Goal: Book appointment/travel/reservation

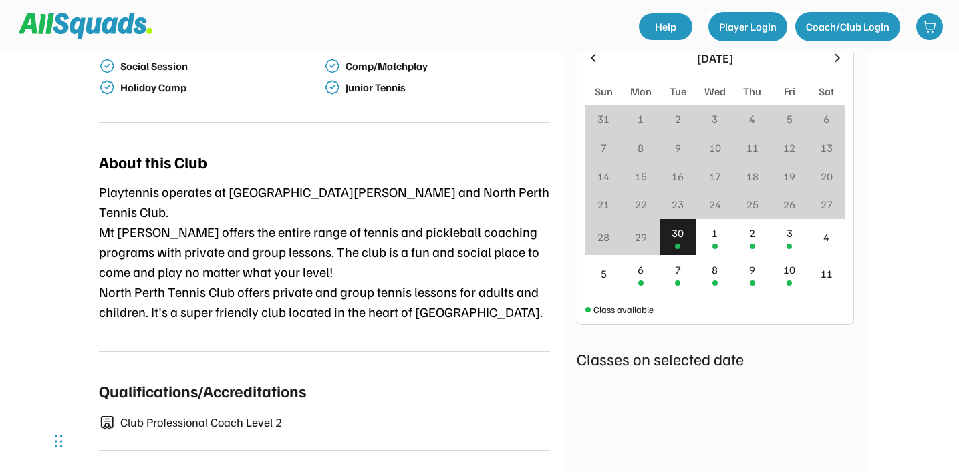
scroll to position [489, 0]
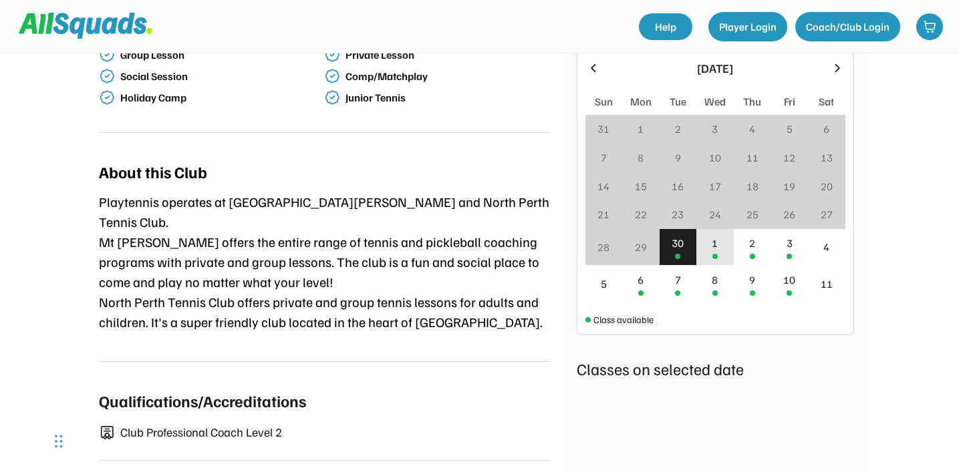
click at [708, 234] on div "1" at bounding box center [714, 247] width 37 height 37
click at [750, 237] on div "2" at bounding box center [752, 247] width 37 height 37
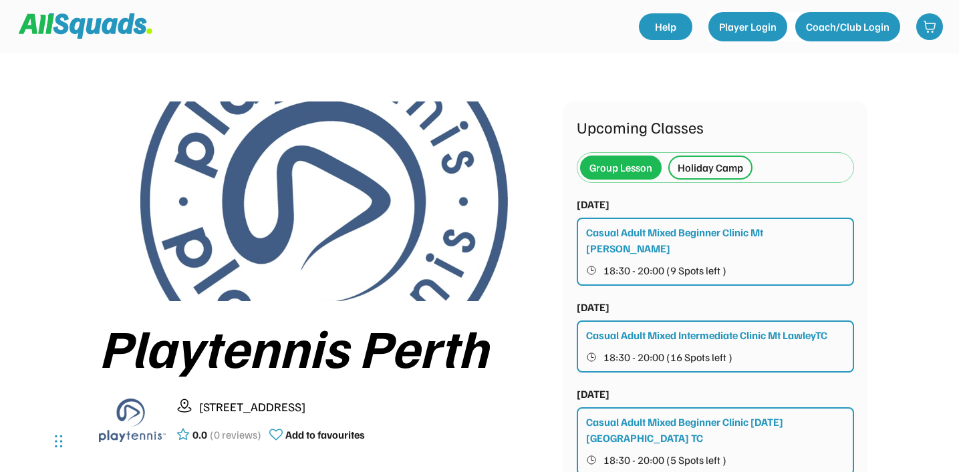
scroll to position [132, 0]
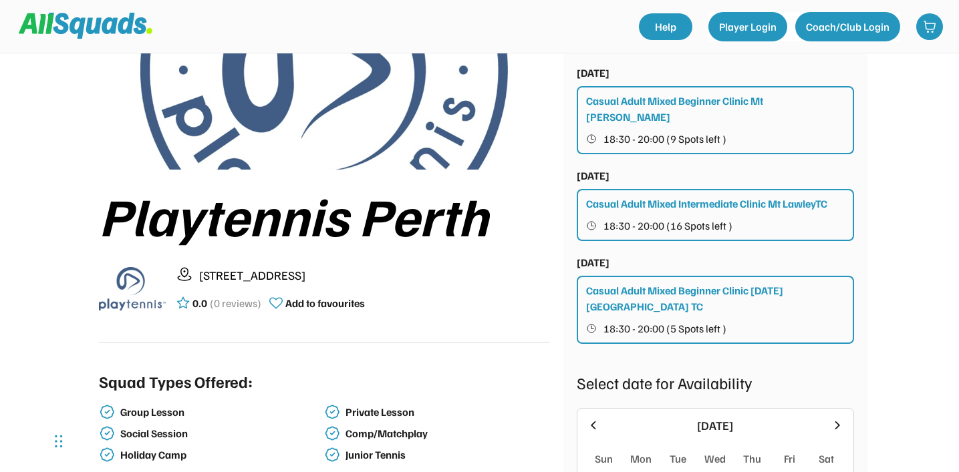
click at [663, 130] on button "18:30 - 20:00 (9 Spots left )" at bounding box center [716, 138] width 260 height 17
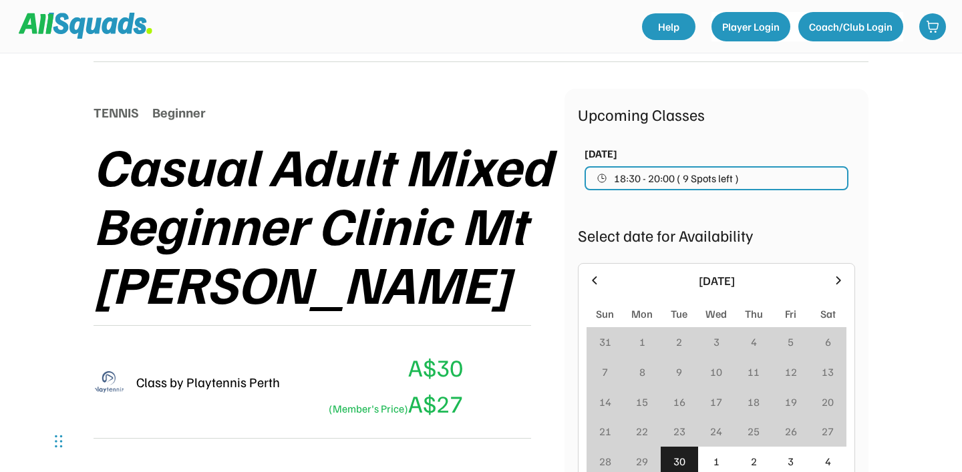
scroll to position [116, 0]
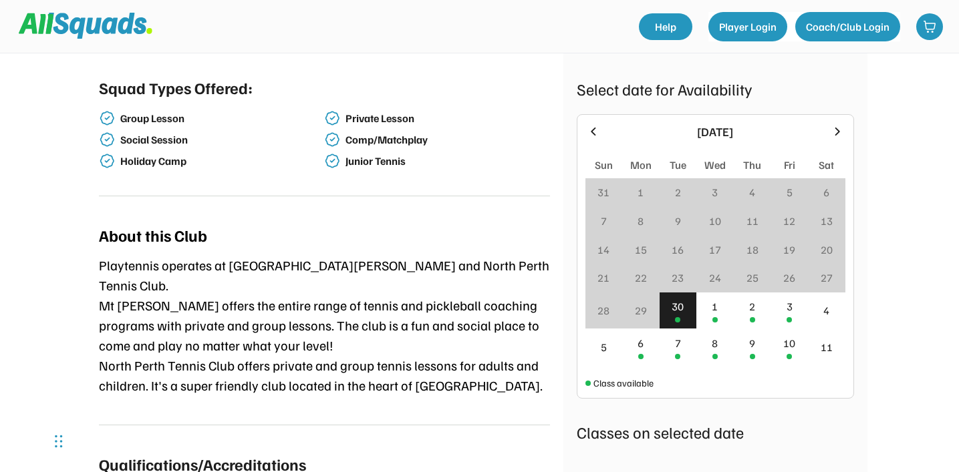
scroll to position [377, 0]
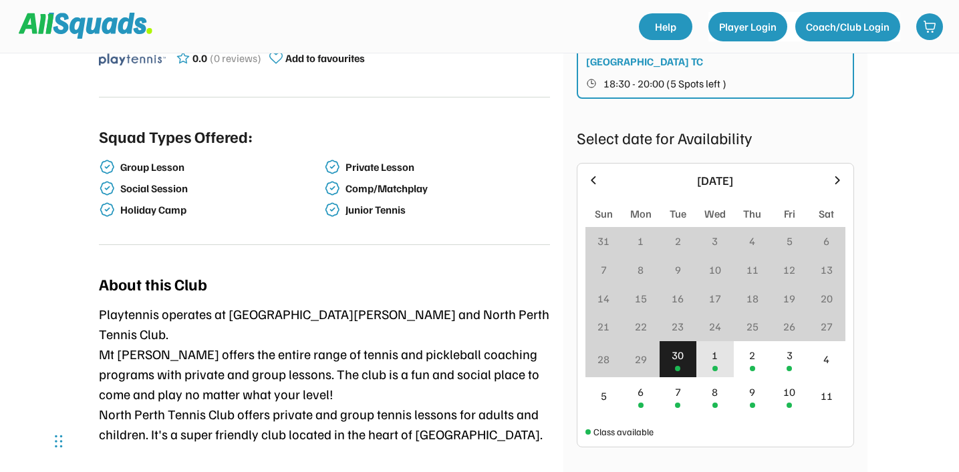
click at [714, 347] on div "1" at bounding box center [715, 355] width 6 height 16
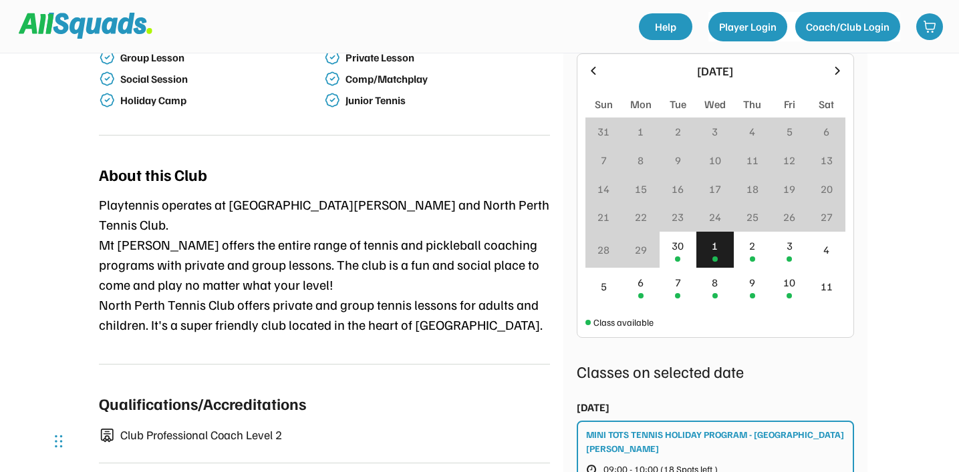
scroll to position [487, 0]
click at [751, 256] on div at bounding box center [752, 258] width 5 height 5
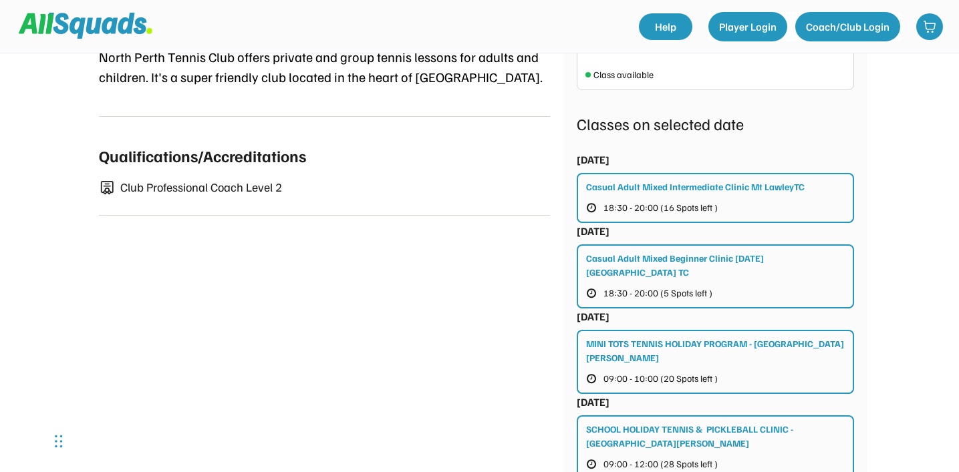
scroll to position [579, 0]
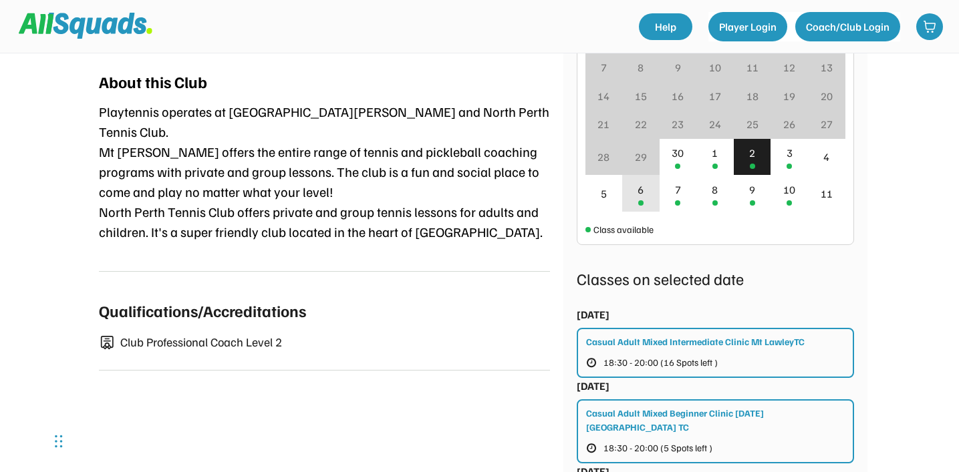
click at [646, 179] on div "6" at bounding box center [640, 193] width 37 height 37
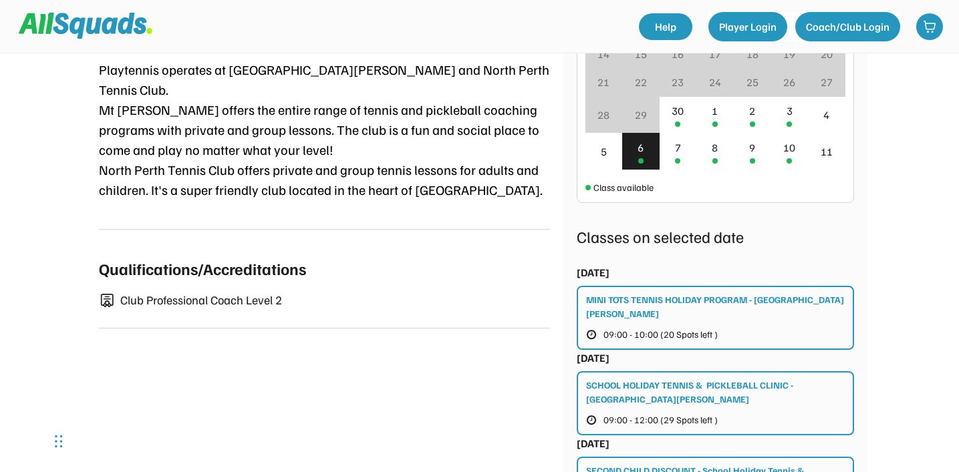
scroll to position [599, 0]
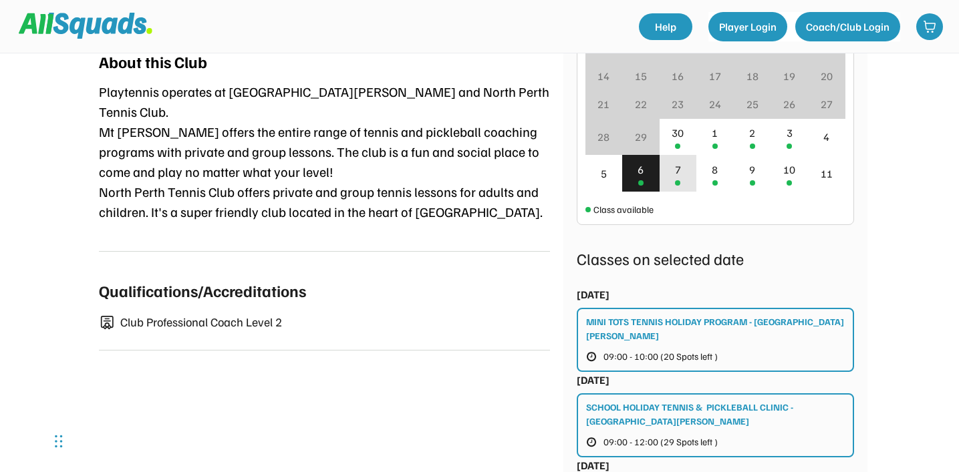
click at [681, 155] on div "7" at bounding box center [678, 173] width 37 height 37
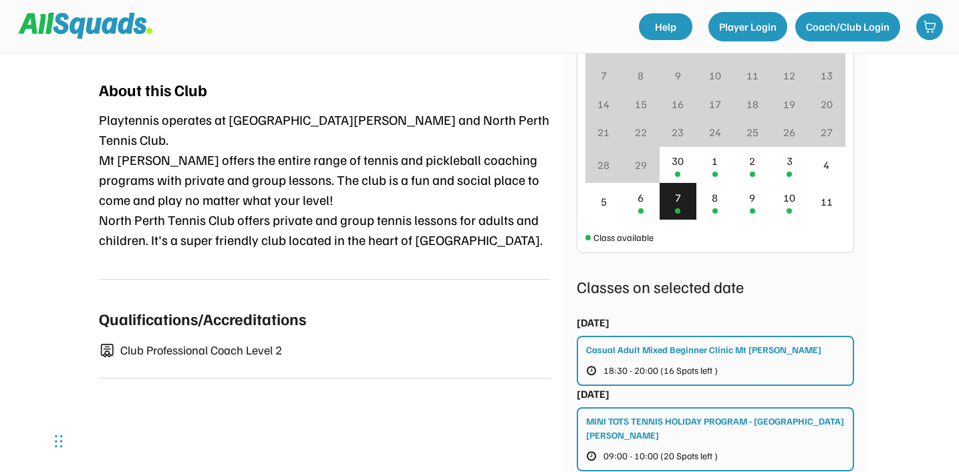
scroll to position [570, 0]
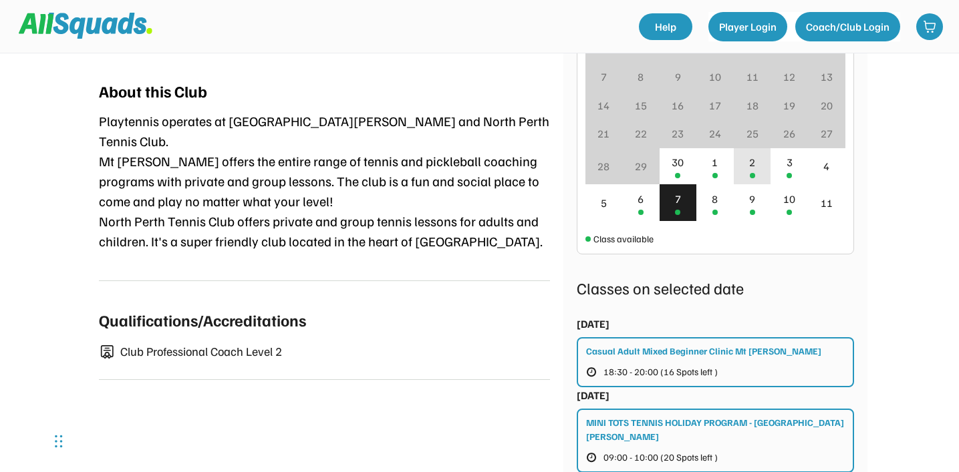
click at [756, 160] on div "2" at bounding box center [752, 166] width 37 height 37
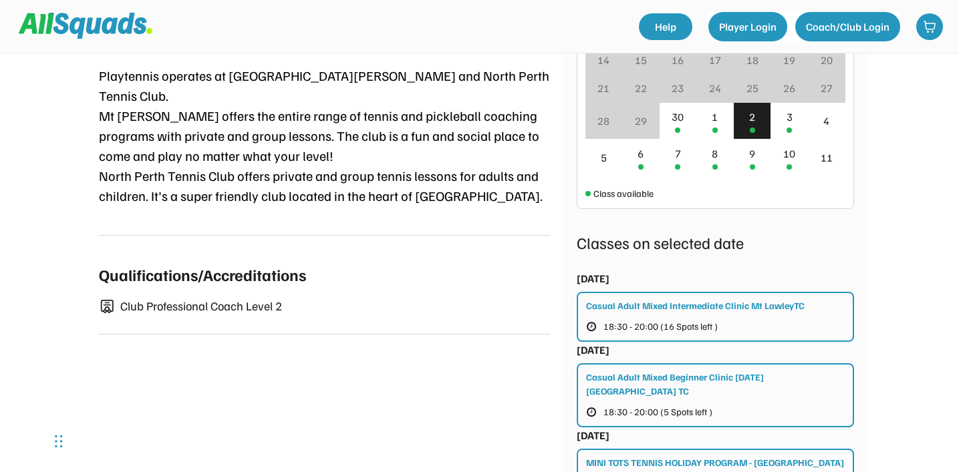
scroll to position [598, 0]
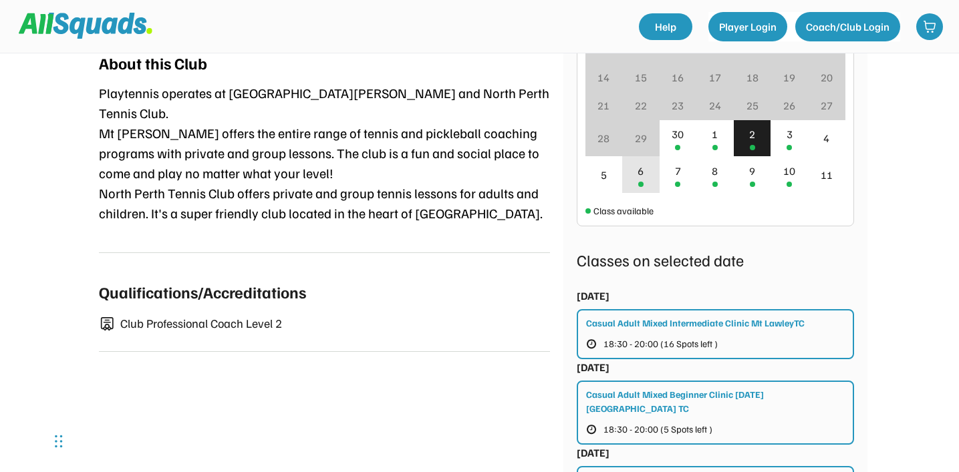
click at [646, 156] on div "6" at bounding box center [640, 174] width 37 height 37
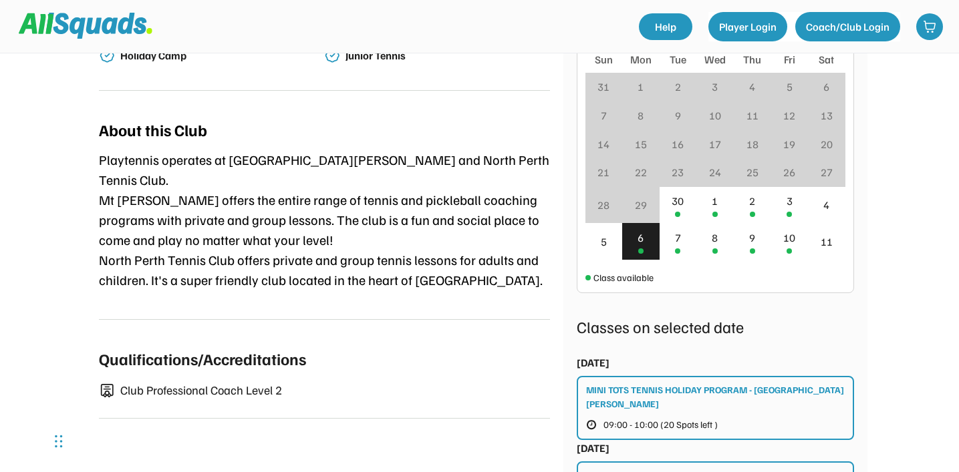
scroll to position [531, 0]
click at [672, 224] on div "7" at bounding box center [678, 242] width 37 height 37
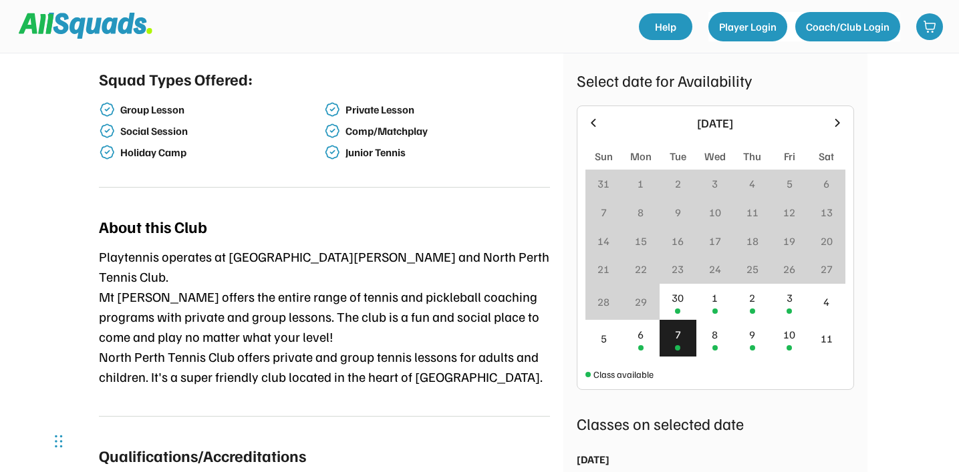
scroll to position [493, 0]
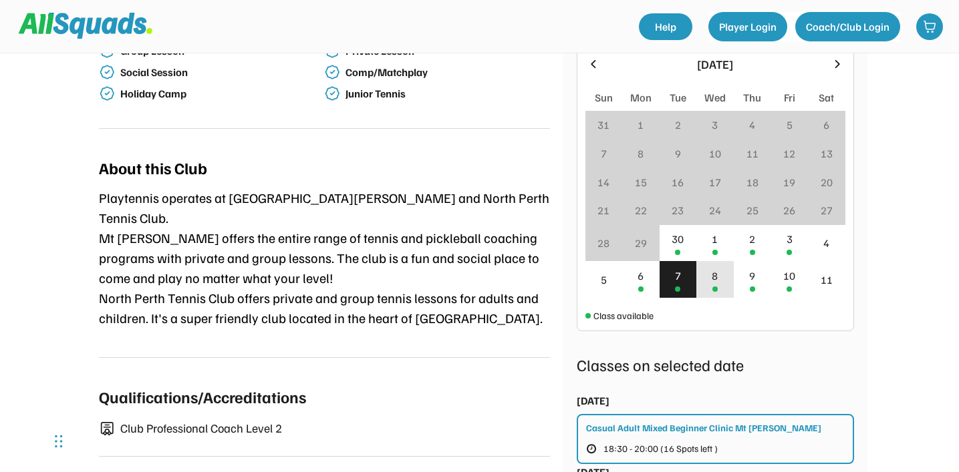
click at [712, 268] on div "8" at bounding box center [715, 276] width 6 height 16
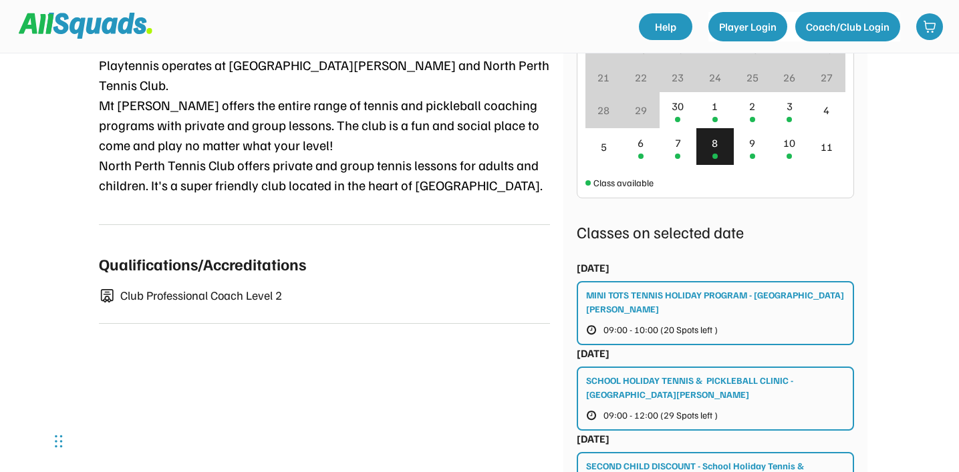
scroll to position [657, 0]
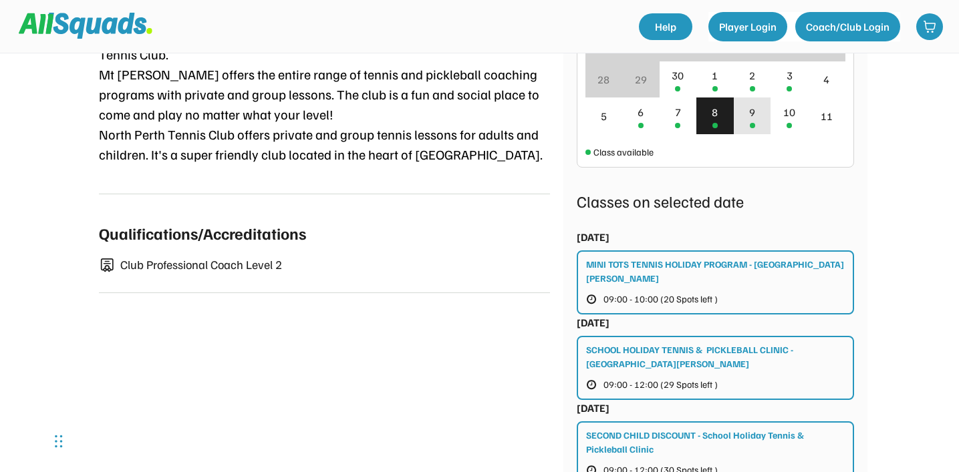
click at [759, 103] on div "9" at bounding box center [752, 116] width 37 height 37
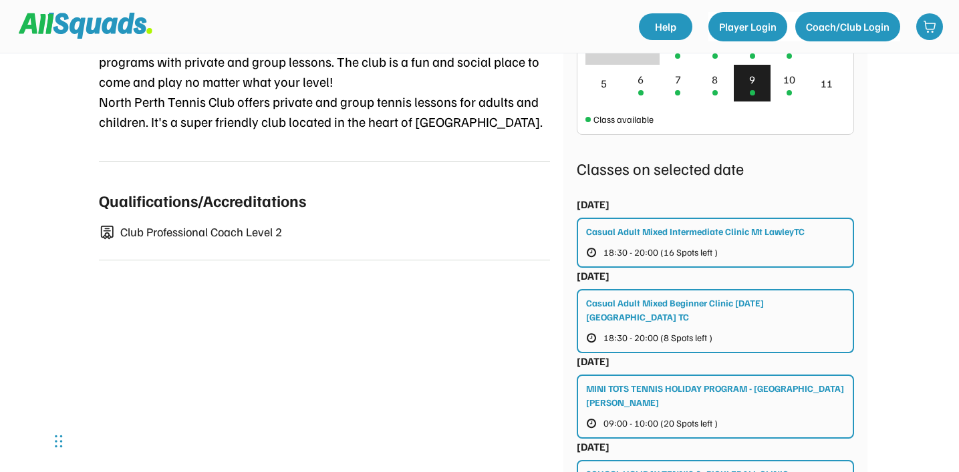
scroll to position [686, 0]
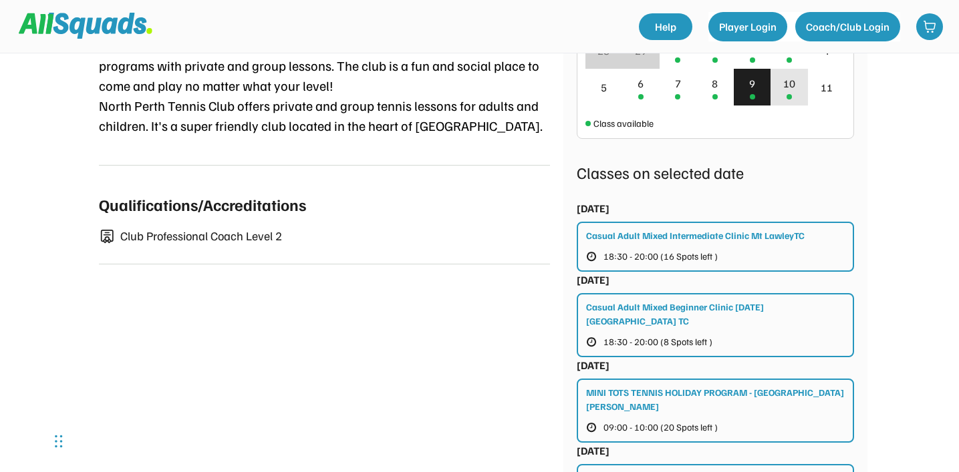
click at [795, 76] on div "10" at bounding box center [788, 87] width 37 height 37
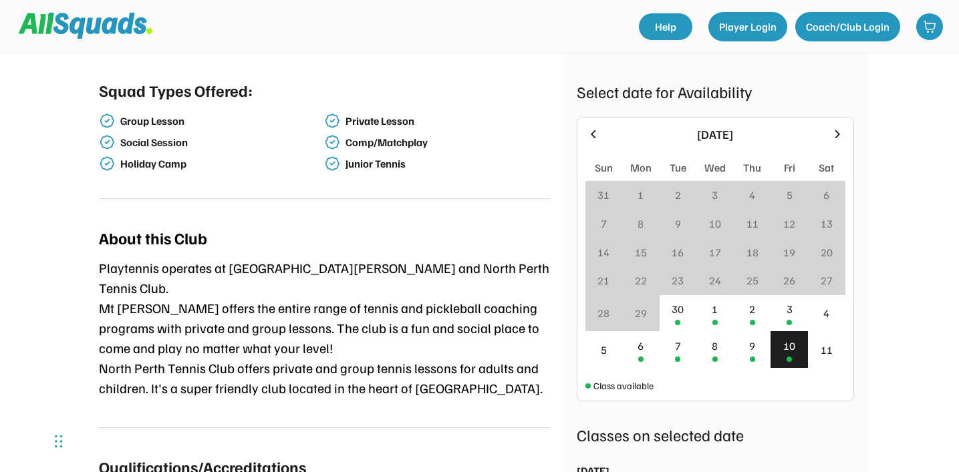
scroll to position [420, 0]
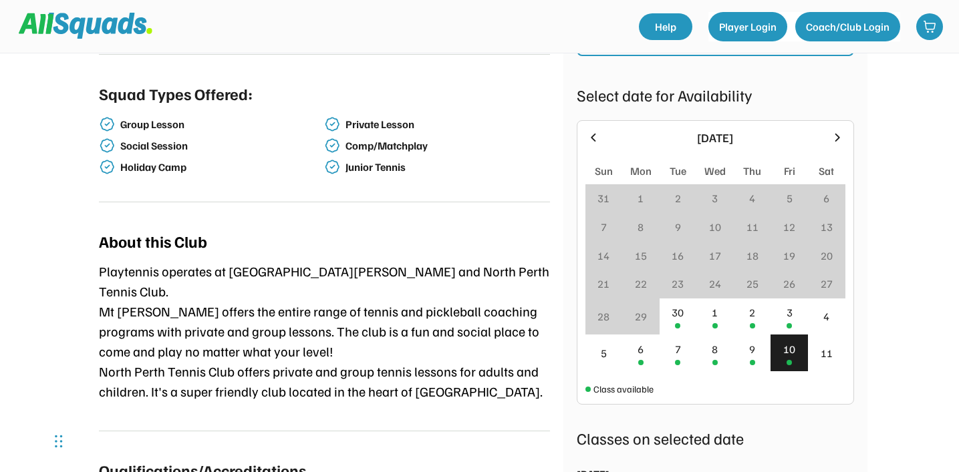
drag, startPoint x: 837, startPoint y: 118, endPoint x: 829, endPoint y: 256, distance: 138.6
click at [837, 130] on icon at bounding box center [837, 137] width 15 height 15
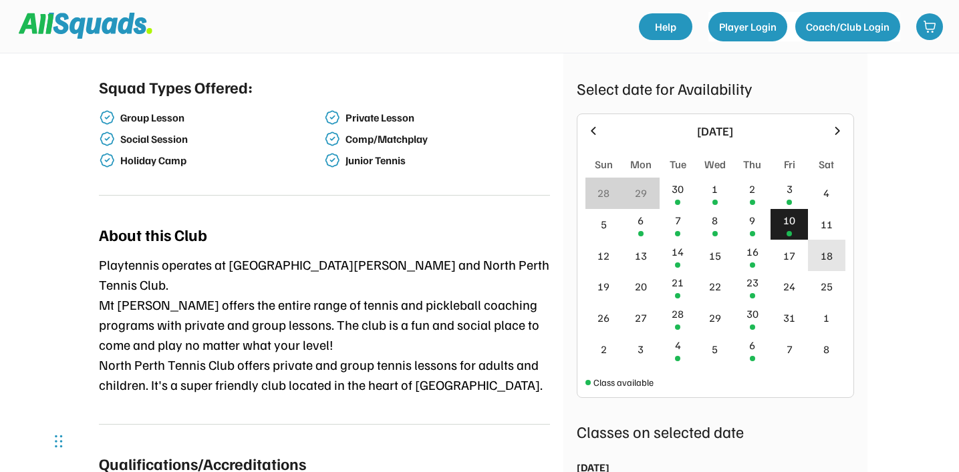
scroll to position [404, 0]
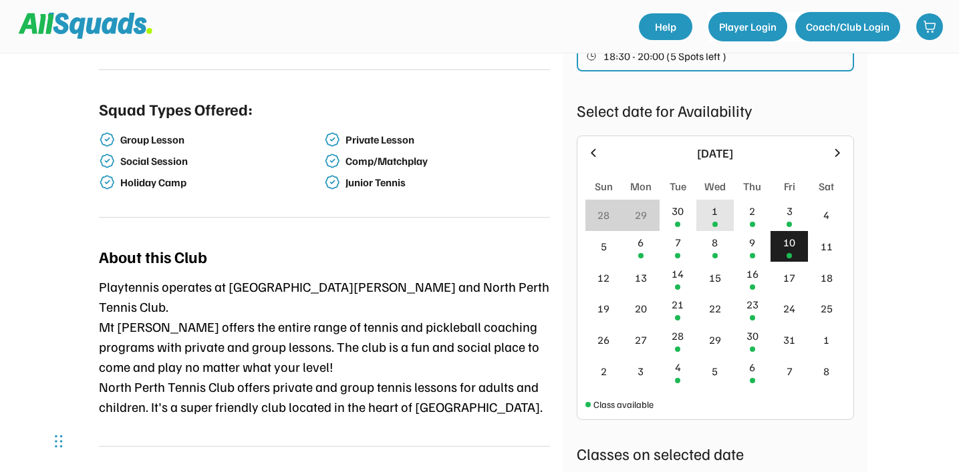
click at [704, 200] on div "1" at bounding box center [714, 215] width 37 height 31
click at [674, 203] on div "30" at bounding box center [678, 211] width 12 height 16
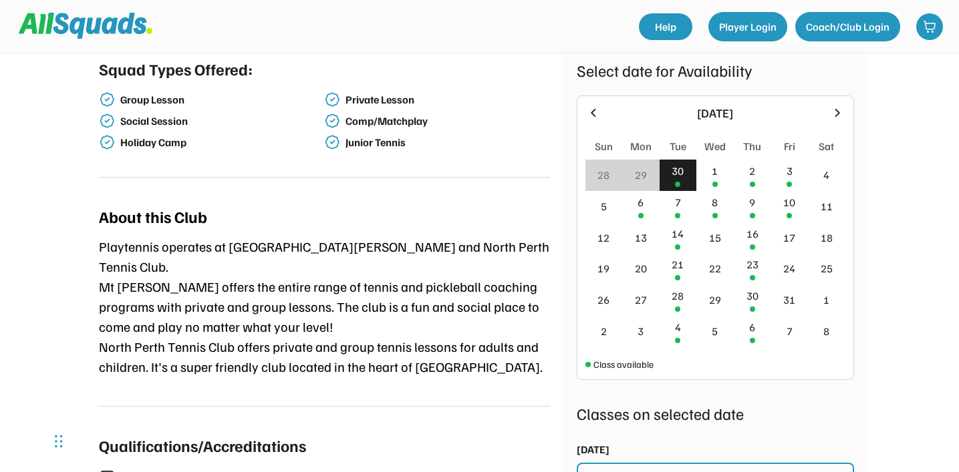
scroll to position [414, 0]
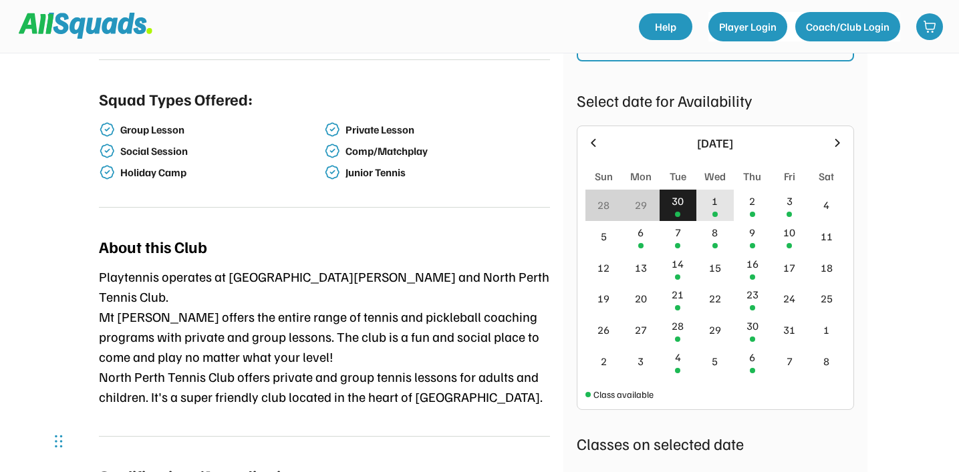
click at [711, 190] on div "1" at bounding box center [714, 205] width 37 height 31
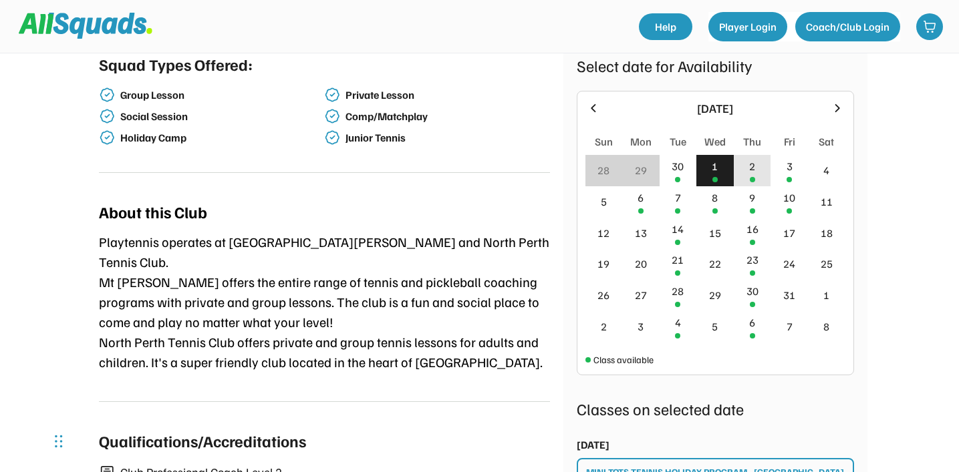
click at [752, 155] on div "2" at bounding box center [752, 170] width 37 height 31
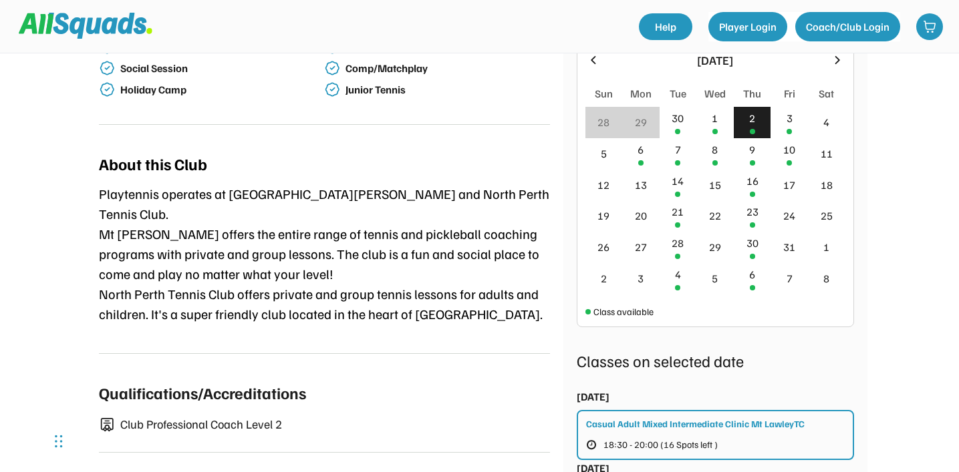
scroll to position [472, 0]
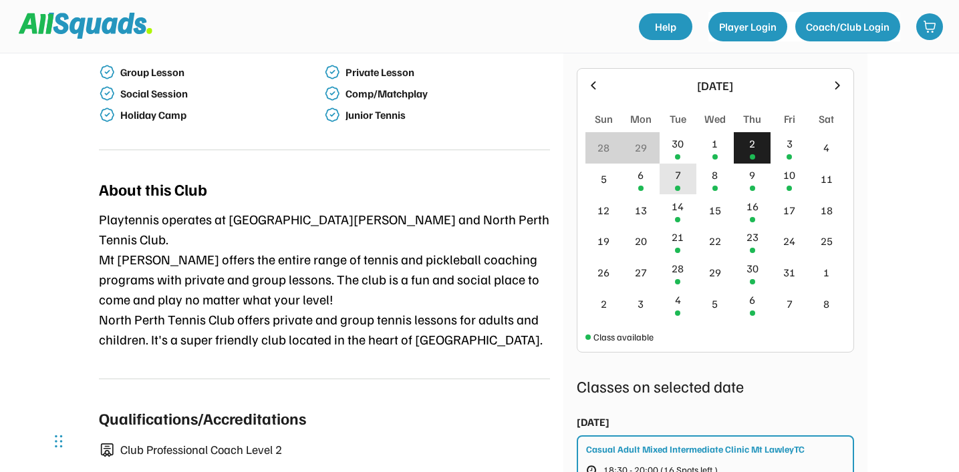
click at [678, 186] on div at bounding box center [677, 188] width 5 height 5
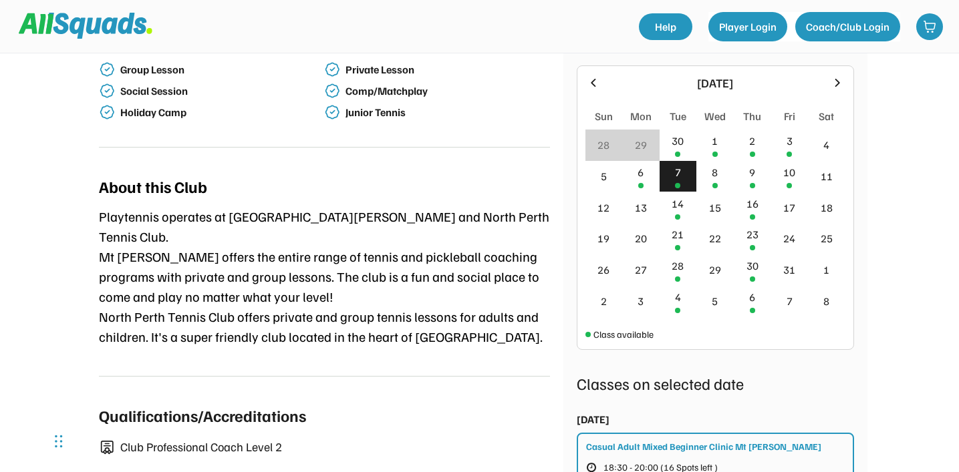
scroll to position [339, 0]
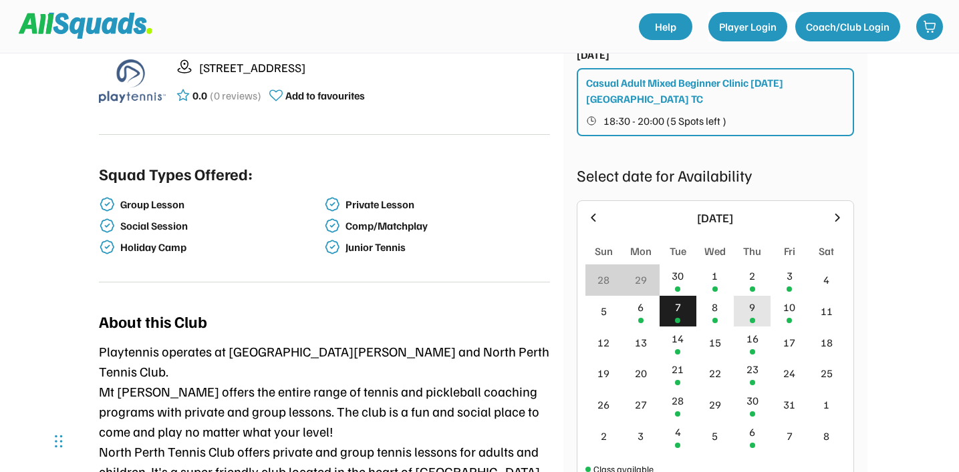
click at [756, 296] on div "9" at bounding box center [752, 311] width 37 height 31
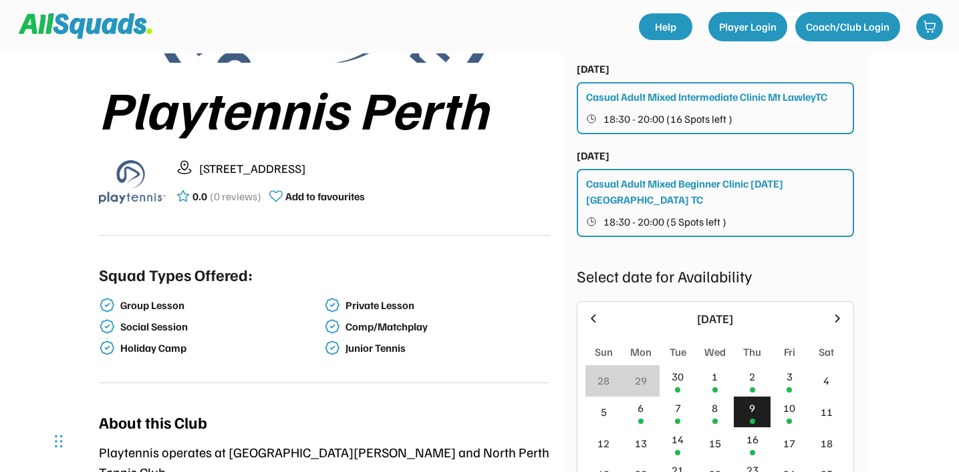
scroll to position [313, 0]
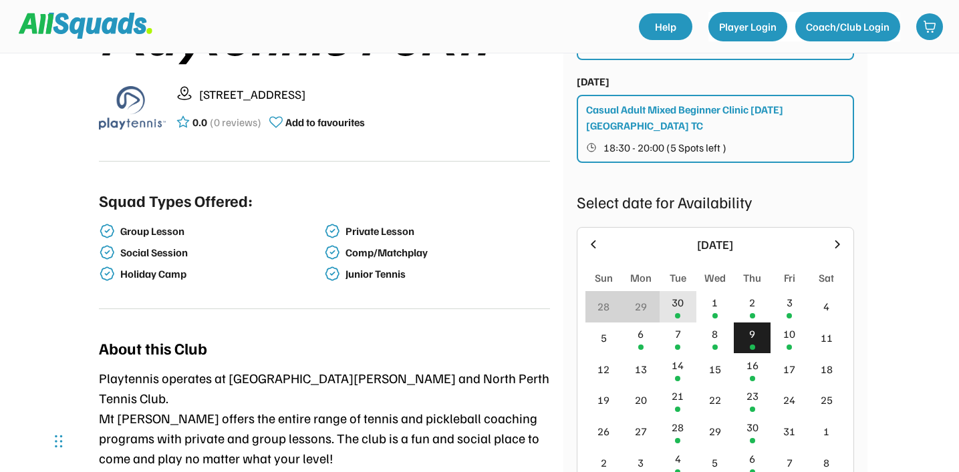
click at [676, 295] on div "30" at bounding box center [678, 306] width 37 height 31
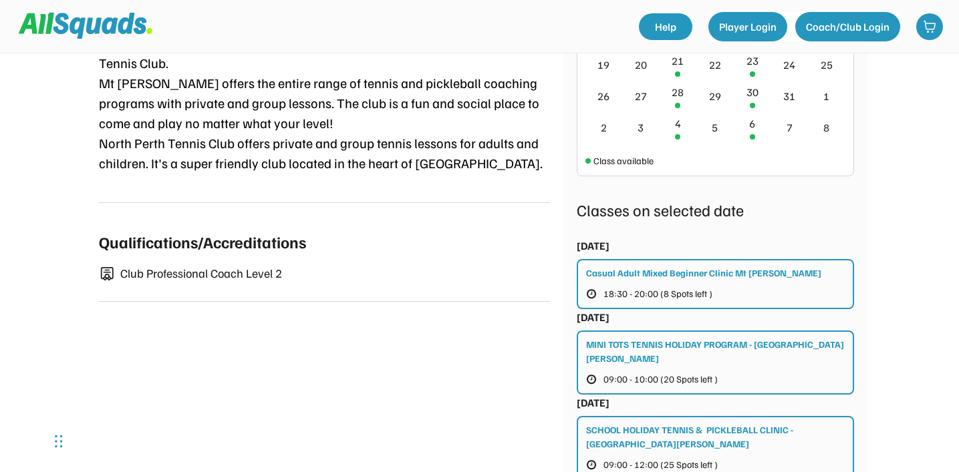
scroll to position [649, 0]
click at [683, 289] on span "18:30 - 20:00 (8 Spots left )" at bounding box center [657, 293] width 109 height 9
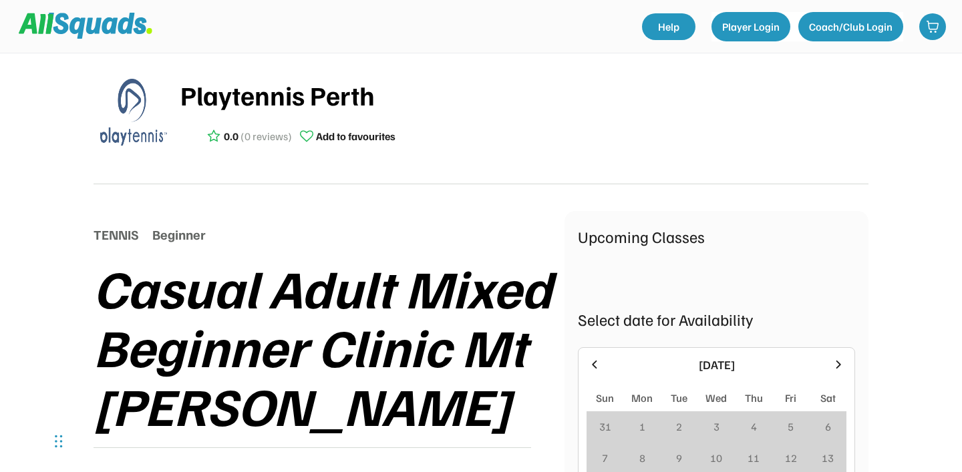
scroll to position [61, 0]
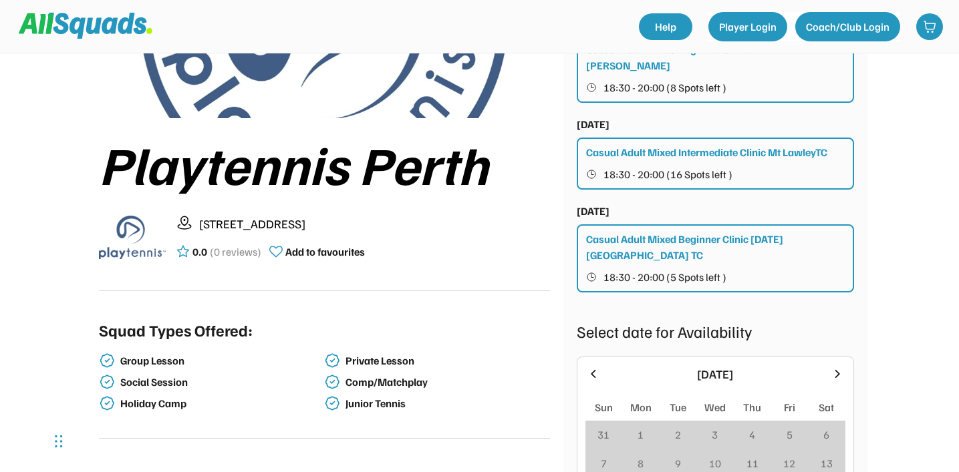
scroll to position [186, 0]
